Goal: Go to known website: Access a specific website the user already knows

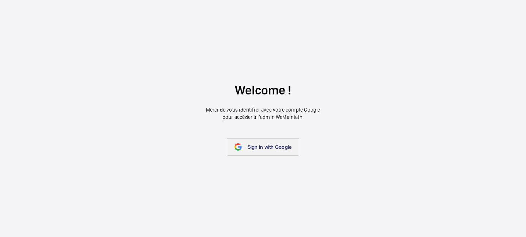
click at [259, 152] on link "Sign in with Google" at bounding box center [263, 147] width 73 height 18
